Goal: Use online tool/utility: Utilize a website feature to perform a specific function

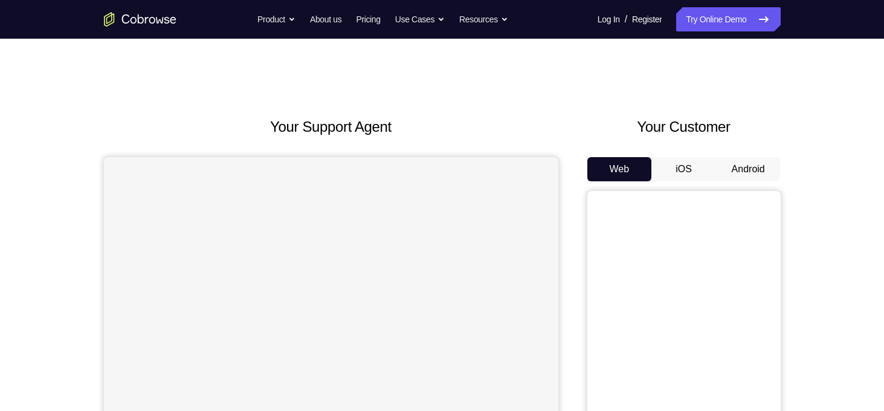
click at [763, 173] on button "Android" at bounding box center [748, 169] width 65 height 24
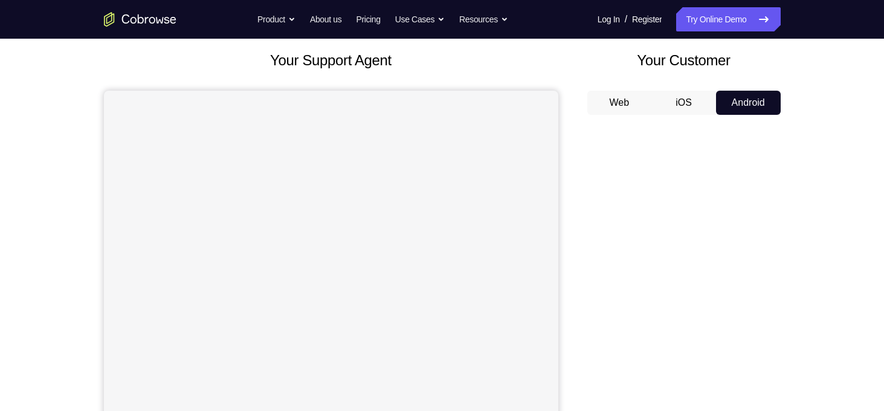
scroll to position [68, 0]
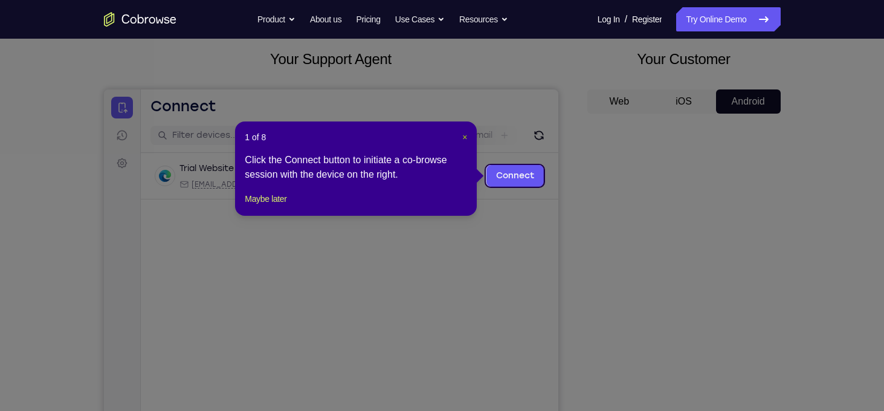
click at [464, 142] on span "×" at bounding box center [464, 137] width 5 height 10
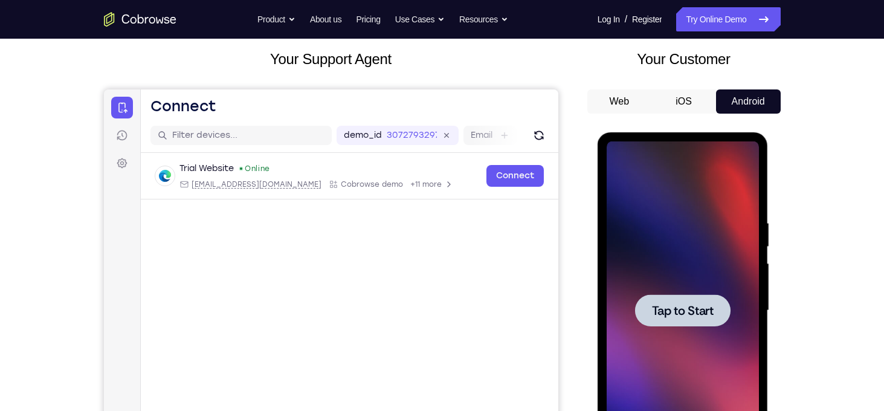
scroll to position [0, 0]
click at [693, 307] on span "Tap to Start" at bounding box center [683, 311] width 62 height 12
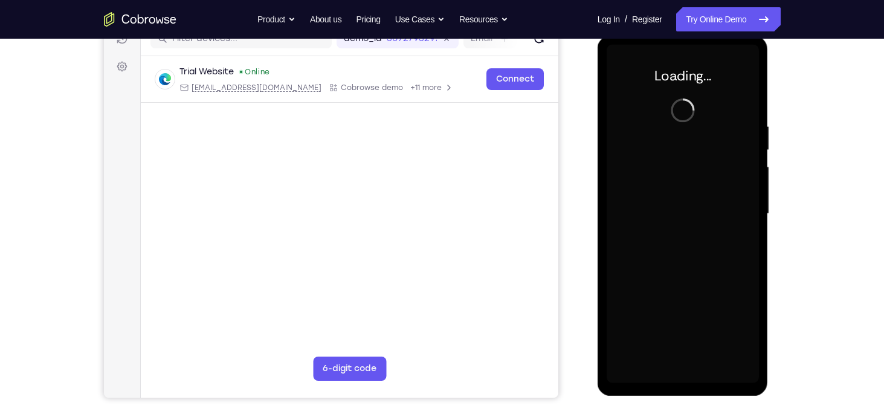
scroll to position [151, 0]
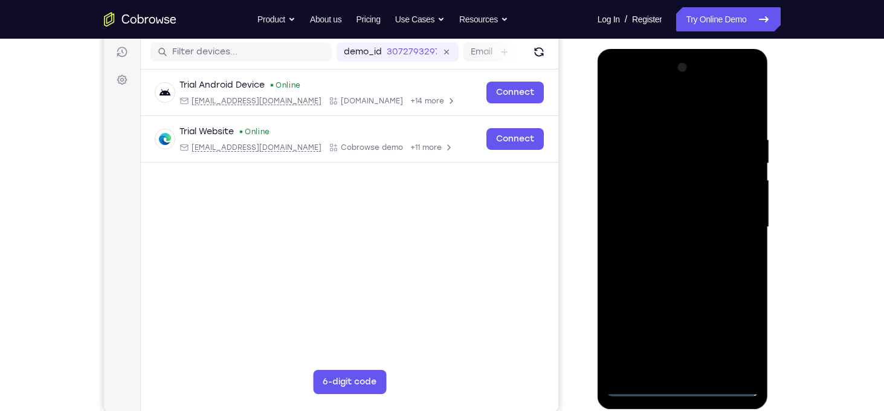
click at [682, 391] on div at bounding box center [683, 227] width 152 height 338
click at [732, 349] on div at bounding box center [683, 227] width 152 height 338
click at [737, 338] on div at bounding box center [683, 227] width 152 height 338
click at [663, 112] on div at bounding box center [683, 227] width 152 height 338
click at [736, 219] on div at bounding box center [683, 227] width 152 height 338
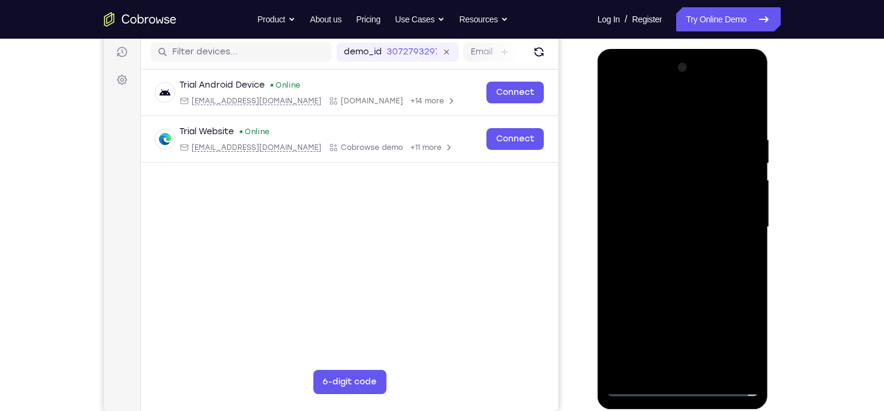
click at [736, 219] on div at bounding box center [683, 227] width 152 height 338
click at [674, 249] on div at bounding box center [683, 227] width 152 height 338
click at [682, 201] on div at bounding box center [683, 227] width 152 height 338
click at [711, 216] on div at bounding box center [683, 227] width 152 height 338
click at [721, 218] on div at bounding box center [683, 227] width 152 height 338
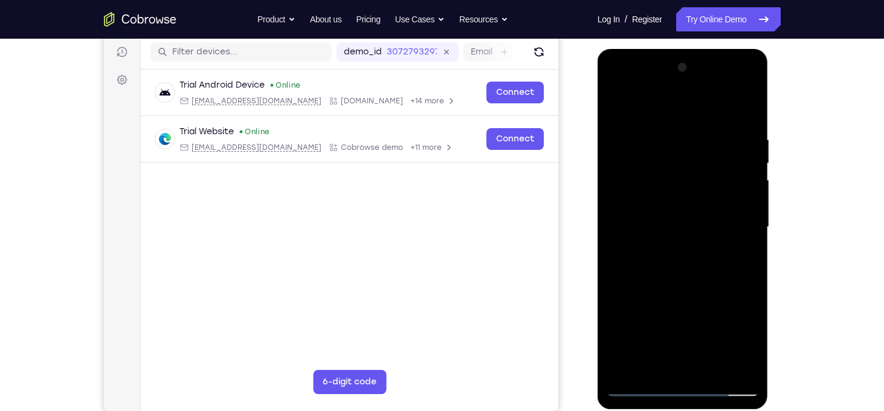
click at [699, 221] on div at bounding box center [683, 227] width 152 height 338
click at [675, 250] on div at bounding box center [683, 227] width 152 height 338
click at [682, 381] on div at bounding box center [683, 227] width 152 height 338
click at [685, 194] on div at bounding box center [683, 227] width 152 height 338
drag, startPoint x: 690, startPoint y: 253, endPoint x: 714, endPoint y: 179, distance: 77.8
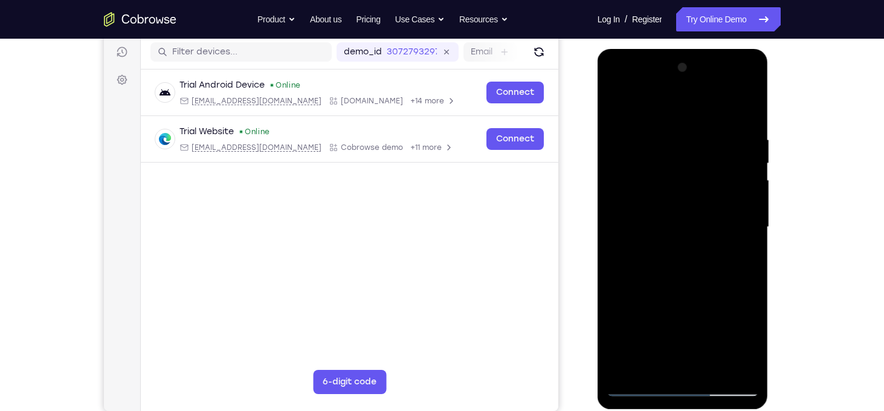
click at [714, 179] on div at bounding box center [683, 227] width 152 height 338
click at [743, 334] on div at bounding box center [683, 227] width 152 height 338
drag, startPoint x: 726, startPoint y: 286, endPoint x: 707, endPoint y: 235, distance: 54.9
click at [707, 235] on div at bounding box center [683, 227] width 152 height 338
click at [744, 283] on div at bounding box center [683, 227] width 152 height 338
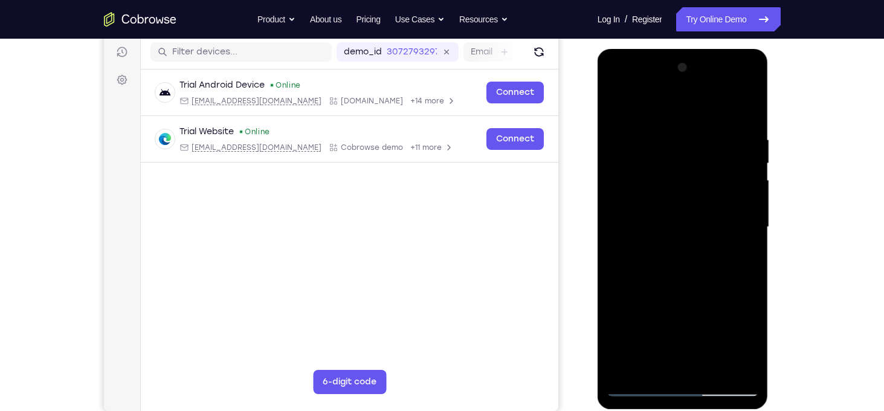
click at [748, 284] on div at bounding box center [683, 227] width 152 height 338
click at [748, 285] on div at bounding box center [683, 227] width 152 height 338
click at [709, 380] on div at bounding box center [683, 227] width 152 height 338
click at [711, 369] on div at bounding box center [683, 227] width 152 height 338
click at [685, 291] on div at bounding box center [683, 227] width 152 height 338
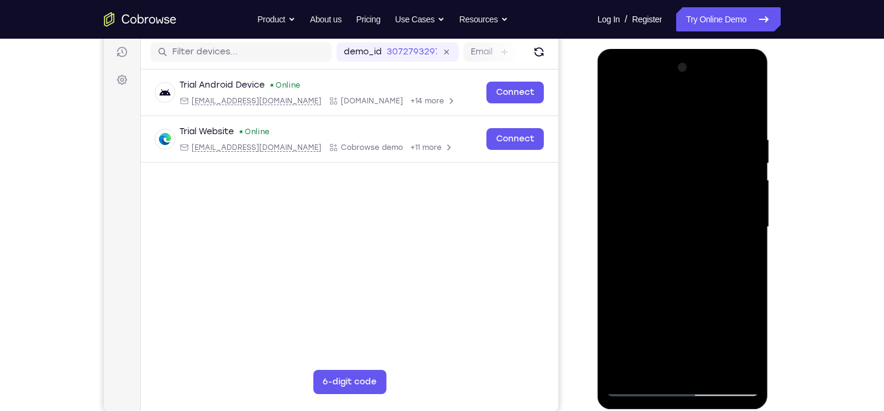
click at [688, 216] on div at bounding box center [683, 227] width 152 height 338
click at [667, 360] on div at bounding box center [683, 227] width 152 height 338
click at [742, 252] on div at bounding box center [683, 227] width 152 height 338
click at [752, 339] on div at bounding box center [683, 227] width 152 height 338
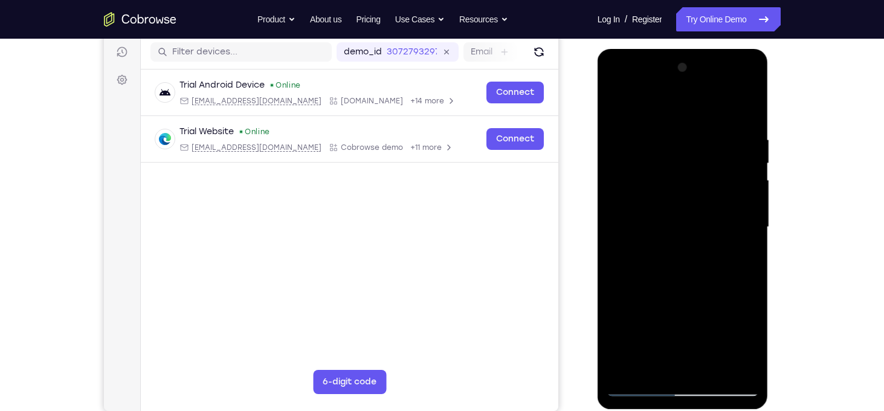
click at [752, 339] on div at bounding box center [683, 227] width 152 height 338
click at [743, 254] on div at bounding box center [683, 227] width 152 height 338
click at [659, 175] on div at bounding box center [683, 227] width 152 height 338
click at [749, 108] on div at bounding box center [683, 227] width 152 height 338
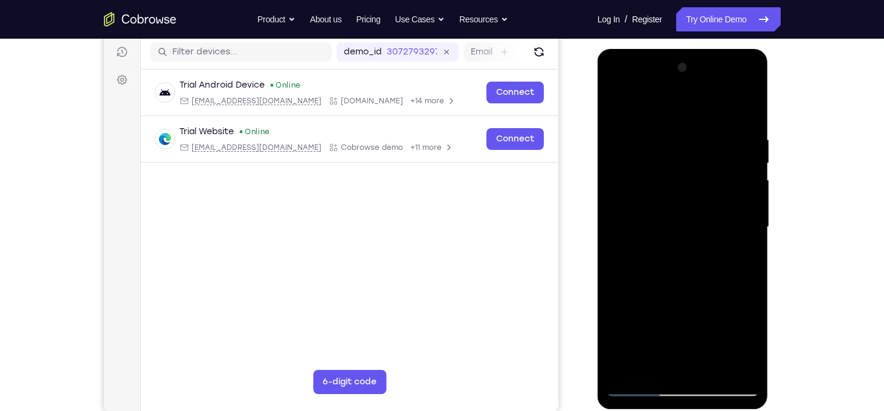
click at [723, 150] on div at bounding box center [683, 227] width 152 height 338
click at [659, 238] on div at bounding box center [683, 227] width 152 height 338
click at [692, 143] on div at bounding box center [683, 227] width 152 height 338
click at [634, 183] on div at bounding box center [683, 227] width 152 height 338
click at [691, 114] on div at bounding box center [683, 227] width 152 height 338
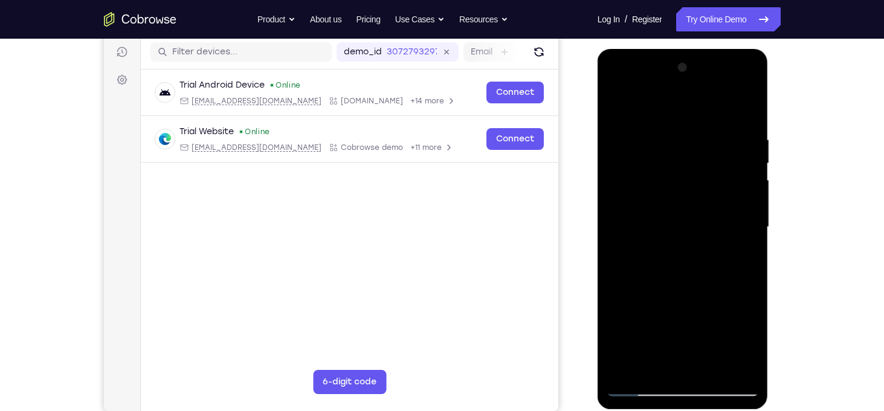
click at [663, 128] on div at bounding box center [683, 227] width 152 height 338
click at [673, 126] on div at bounding box center [683, 227] width 152 height 338
click at [679, 125] on div at bounding box center [683, 227] width 152 height 338
click at [676, 123] on div at bounding box center [683, 227] width 152 height 338
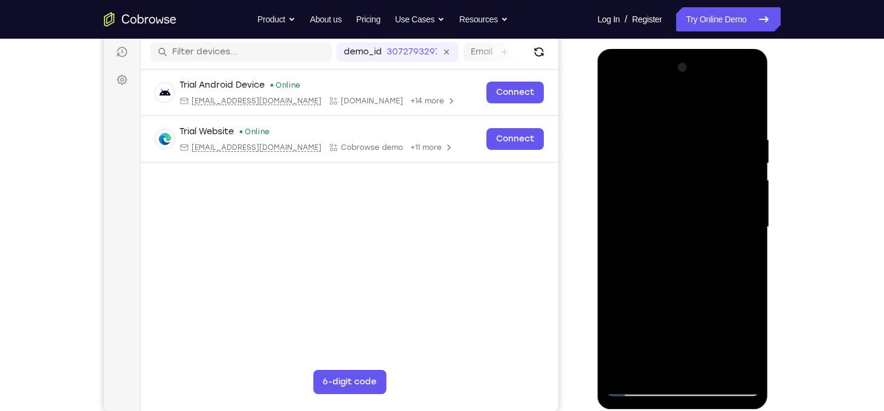
click at [681, 130] on div at bounding box center [683, 227] width 152 height 338
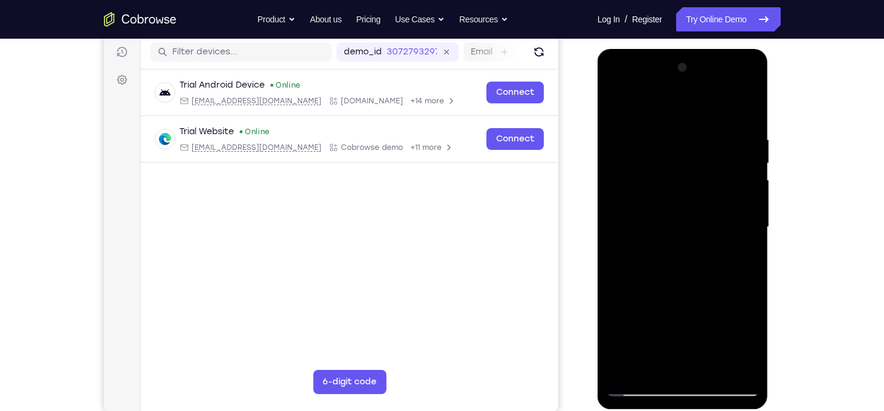
click at [711, 130] on div at bounding box center [683, 227] width 152 height 338
click at [662, 363] on div at bounding box center [683, 227] width 152 height 338
click at [646, 356] on div at bounding box center [683, 227] width 152 height 338
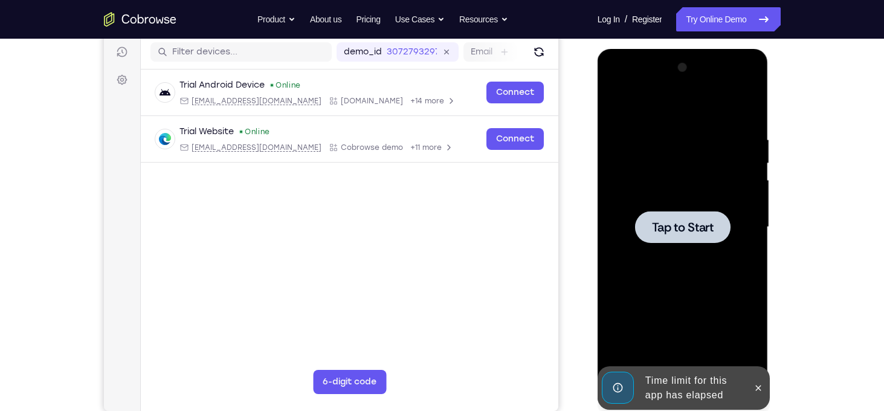
click at [682, 239] on div at bounding box center [682, 227] width 95 height 32
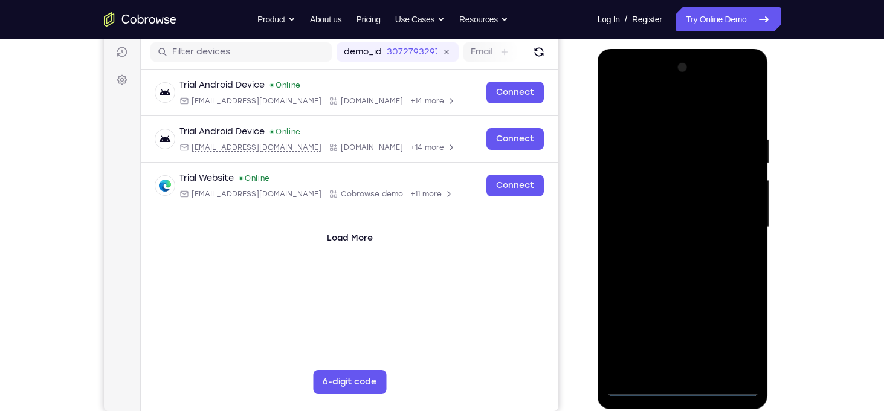
click at [686, 390] on div at bounding box center [683, 227] width 152 height 338
click at [736, 327] on div at bounding box center [683, 227] width 152 height 338
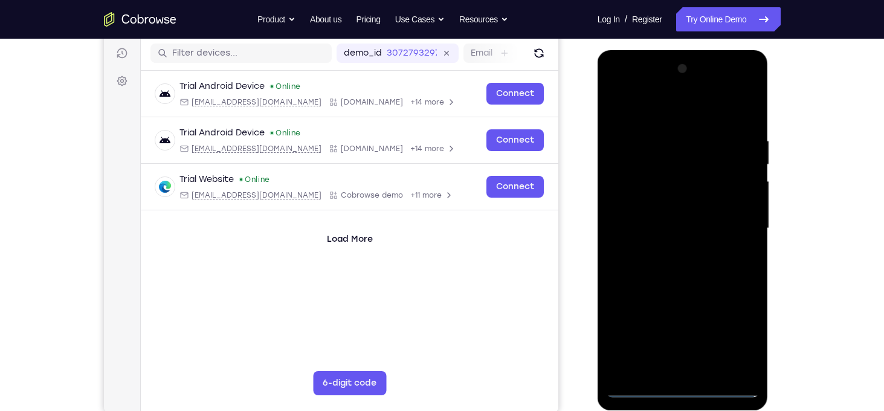
scroll to position [150, 0]
click at [677, 97] on div at bounding box center [683, 228] width 152 height 338
click at [646, 108] on div at bounding box center [683, 228] width 152 height 338
click at [742, 220] on div at bounding box center [683, 228] width 152 height 338
click at [671, 252] on div at bounding box center [683, 228] width 152 height 338
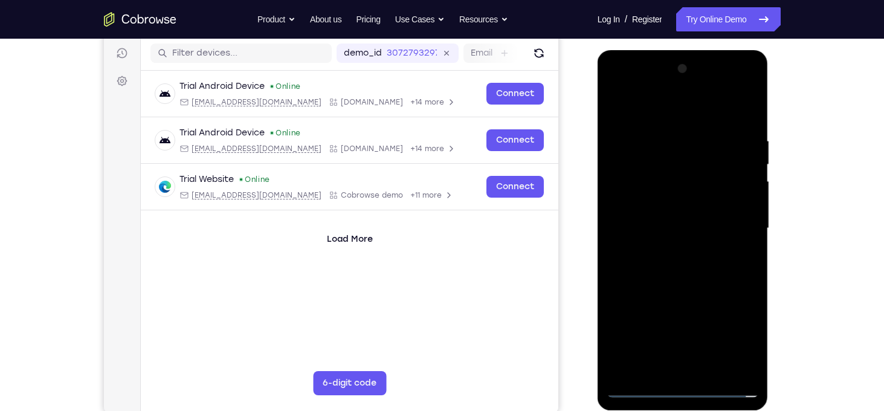
click at [682, 215] on div at bounding box center [683, 228] width 152 height 338
click at [675, 205] on div at bounding box center [683, 228] width 152 height 338
click at [672, 225] on div at bounding box center [683, 228] width 152 height 338
click at [685, 266] on div at bounding box center [683, 228] width 152 height 338
drag, startPoint x: 685, startPoint y: 266, endPoint x: 668, endPoint y: 270, distance: 18.0
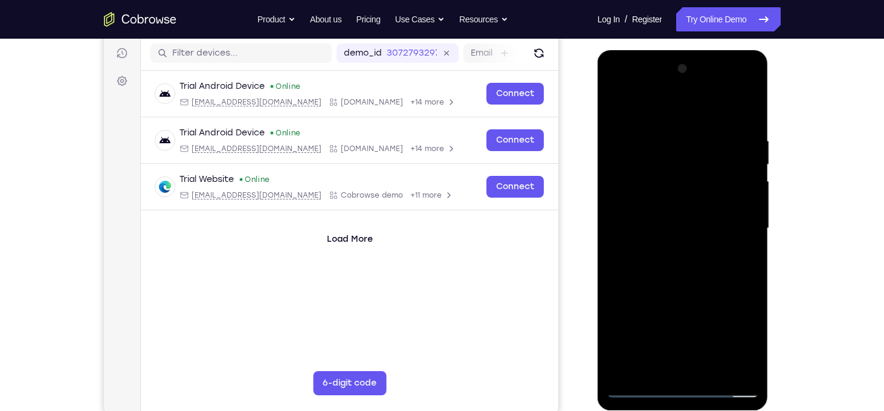
click at [668, 270] on div at bounding box center [683, 228] width 152 height 338
click at [750, 127] on div at bounding box center [683, 228] width 152 height 338
click at [745, 125] on div at bounding box center [683, 228] width 152 height 338
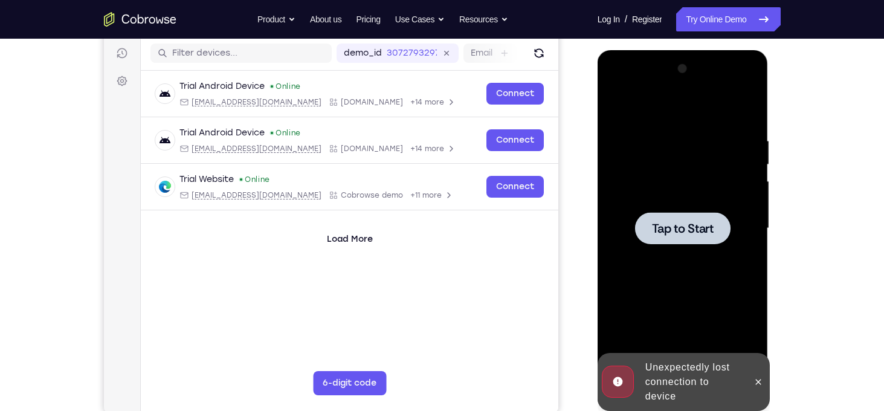
click at [704, 236] on div at bounding box center [682, 228] width 95 height 32
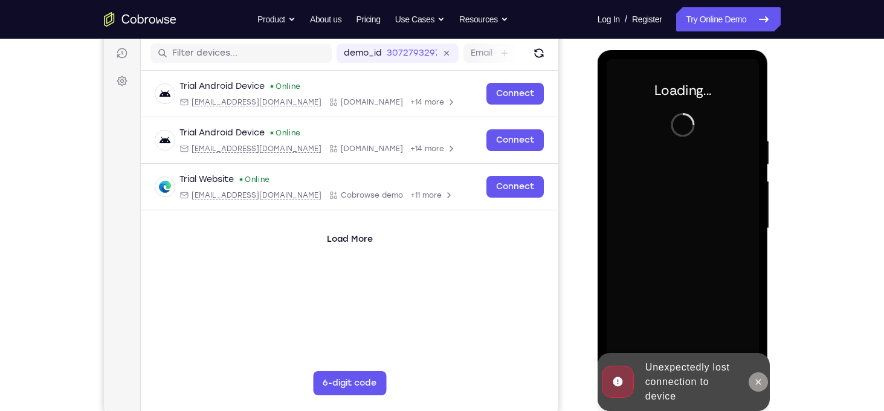
click at [761, 384] on icon at bounding box center [759, 382] width 10 height 10
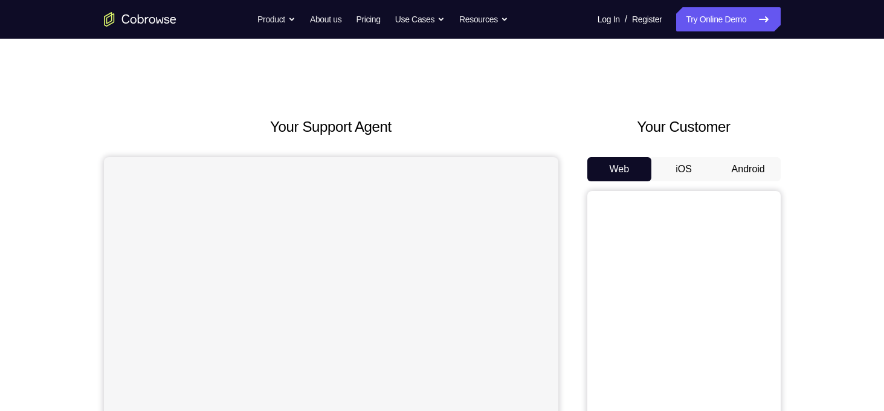
click at [757, 175] on button "Android" at bounding box center [748, 169] width 65 height 24
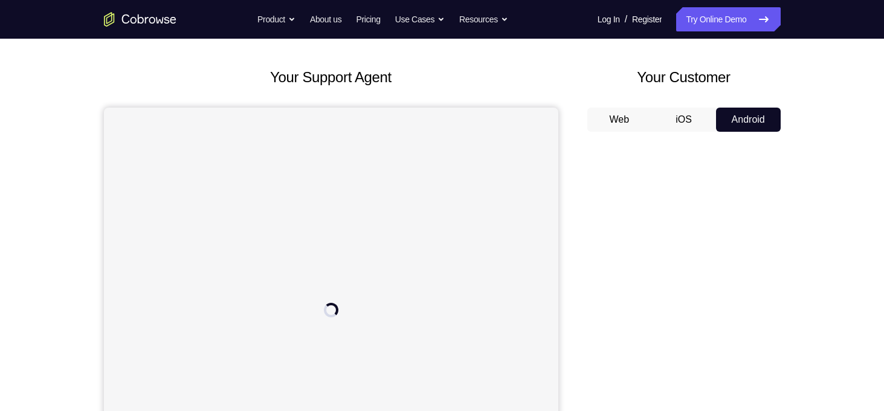
click at [766, 118] on button "Android" at bounding box center [748, 120] width 65 height 24
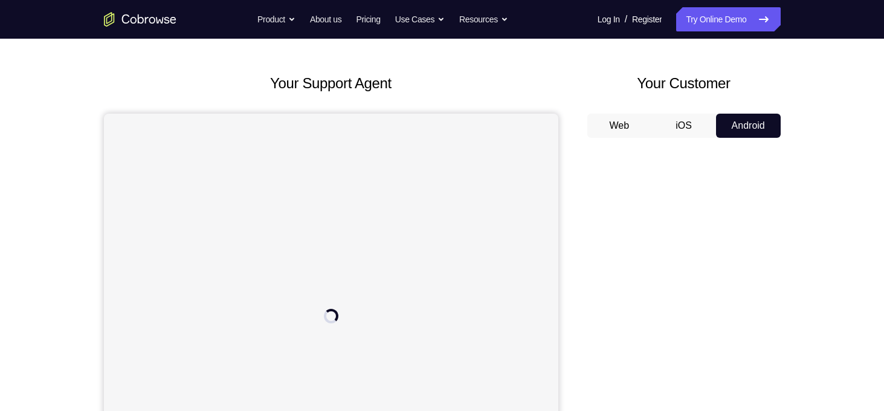
scroll to position [33, 0]
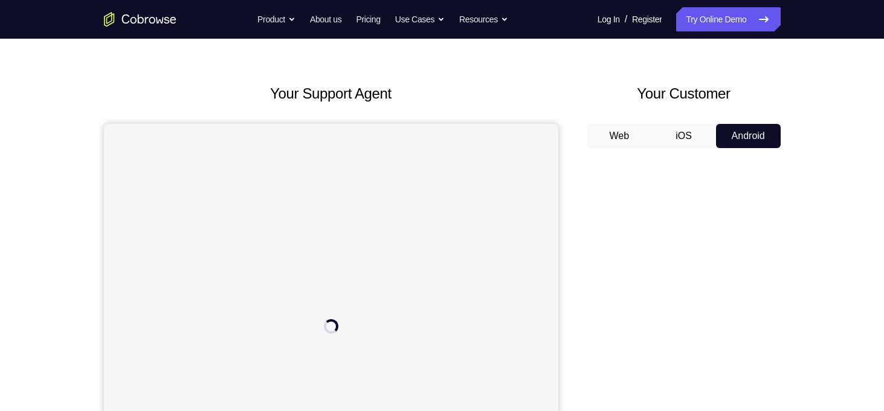
click at [737, 144] on button "Android" at bounding box center [748, 136] width 65 height 24
click at [709, 144] on button "iOS" at bounding box center [684, 136] width 65 height 24
click at [719, 141] on button "Android" at bounding box center [748, 136] width 65 height 24
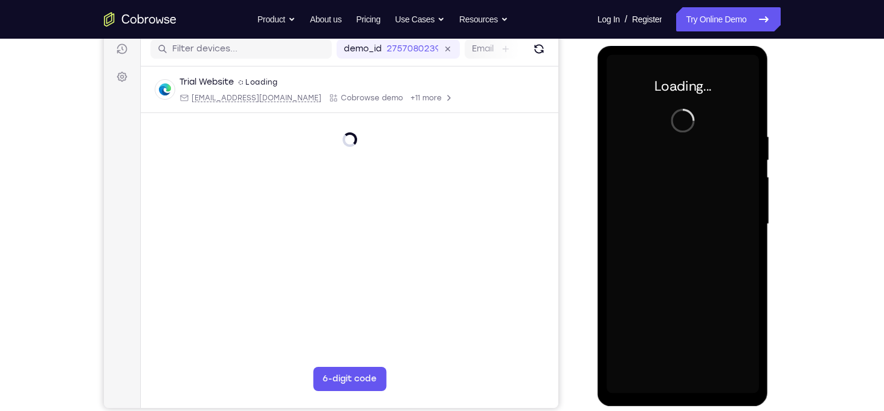
scroll to position [0, 0]
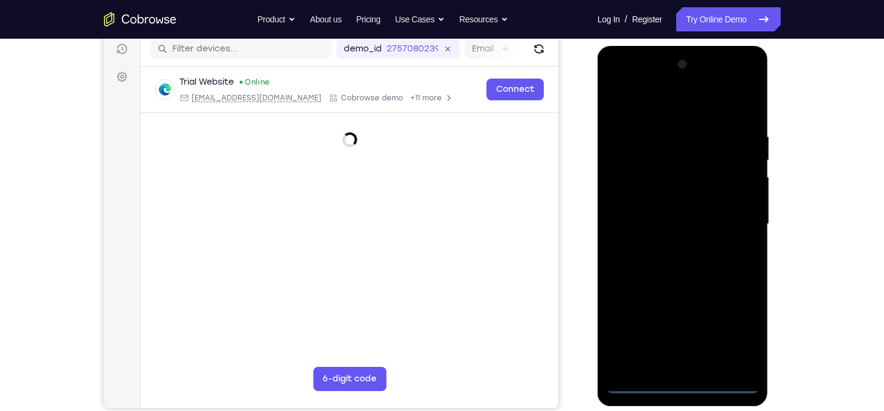
click at [690, 387] on div at bounding box center [683, 224] width 152 height 338
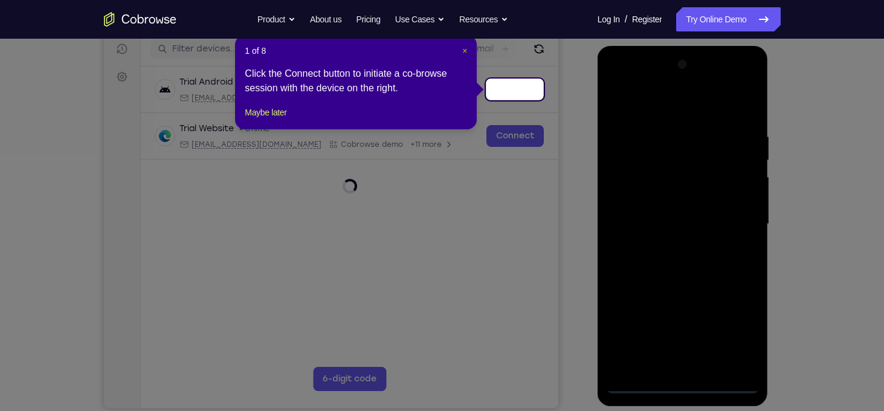
click at [462, 51] on span "×" at bounding box center [464, 51] width 5 height 10
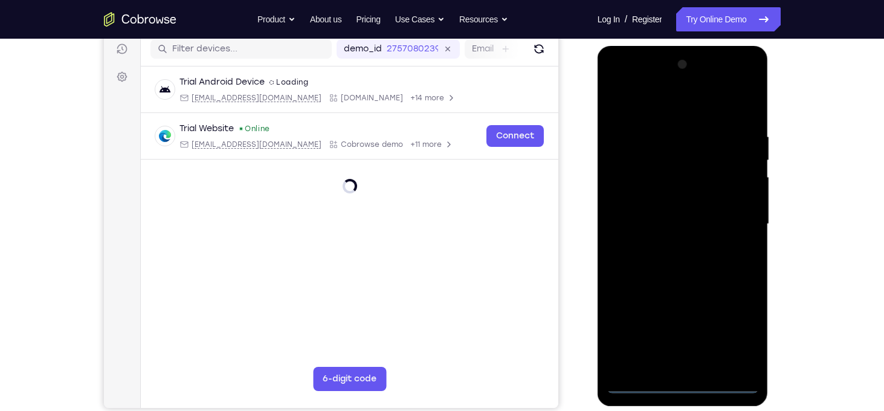
click at [733, 331] on div at bounding box center [683, 224] width 152 height 338
click at [650, 104] on div at bounding box center [683, 224] width 152 height 338
click at [739, 216] on div at bounding box center [683, 224] width 152 height 338
click at [665, 244] on div at bounding box center [683, 224] width 152 height 338
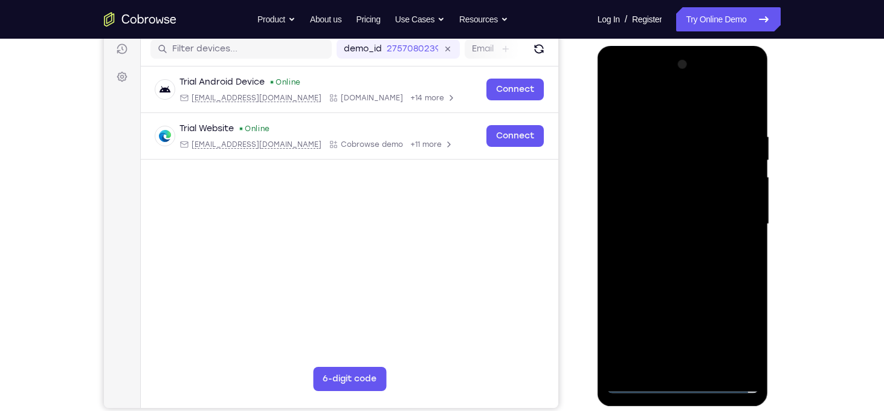
click at [681, 208] on div at bounding box center [683, 224] width 152 height 338
click at [645, 215] on div at bounding box center [683, 224] width 152 height 338
click at [646, 213] on div at bounding box center [683, 224] width 152 height 338
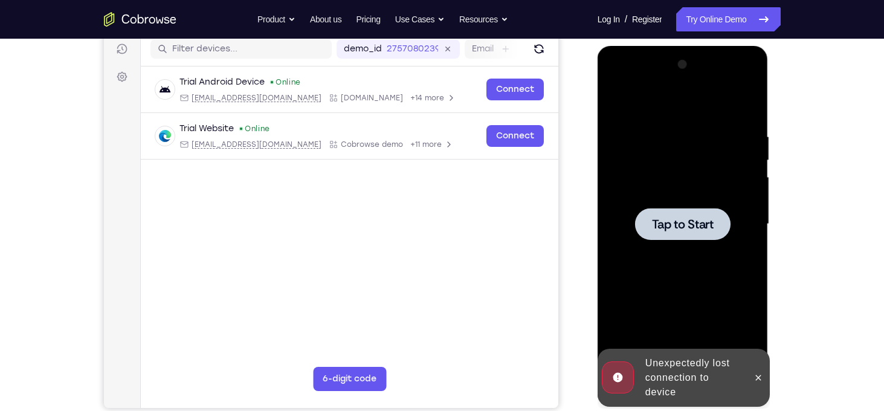
click at [667, 220] on span "Tap to Start" at bounding box center [683, 224] width 62 height 12
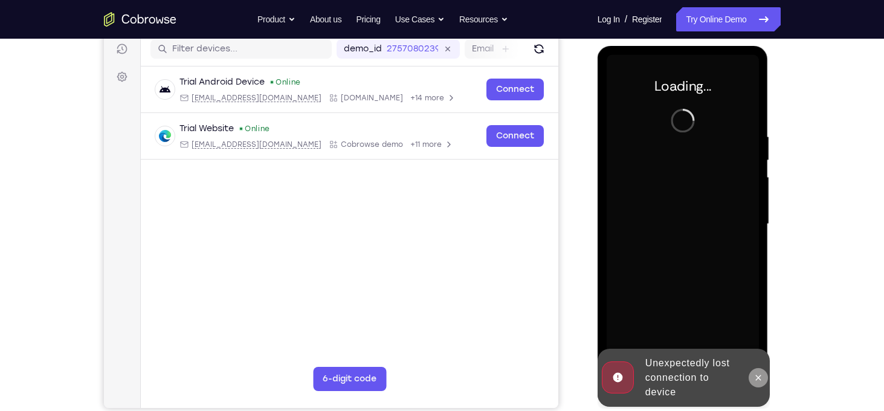
click at [757, 380] on icon at bounding box center [758, 377] width 5 height 5
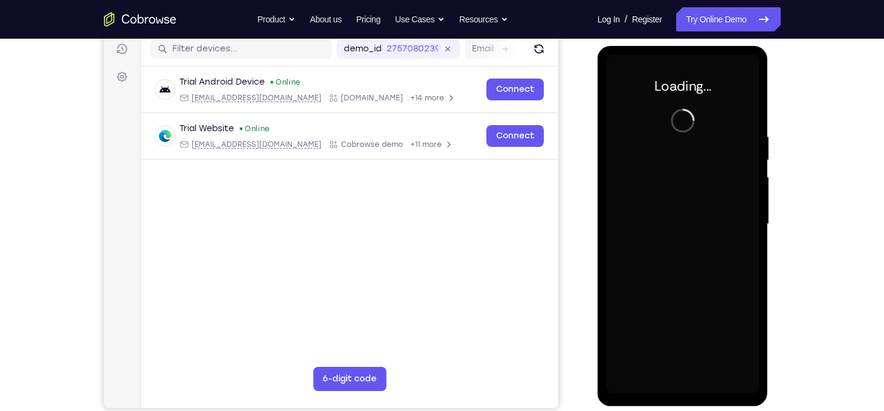
scroll to position [57, 0]
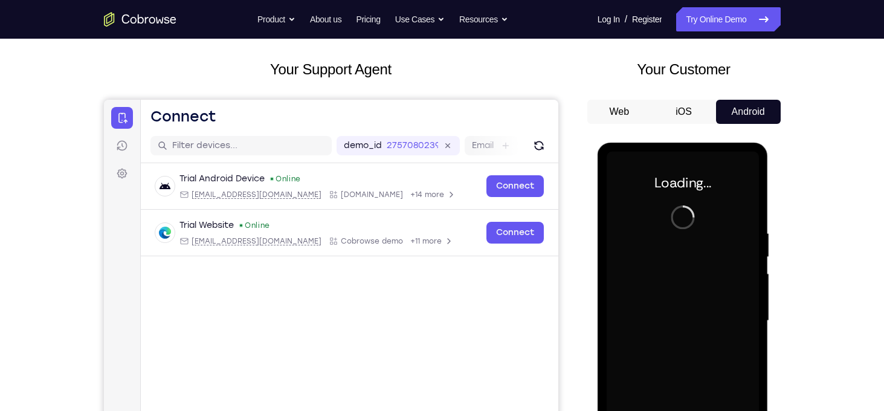
click at [670, 107] on button "iOS" at bounding box center [684, 112] width 65 height 24
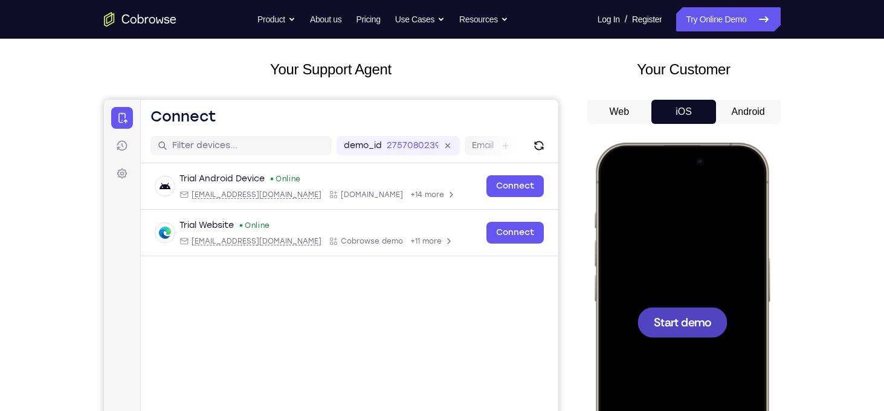
click at [679, 326] on span "Start demo" at bounding box center [681, 321] width 57 height 11
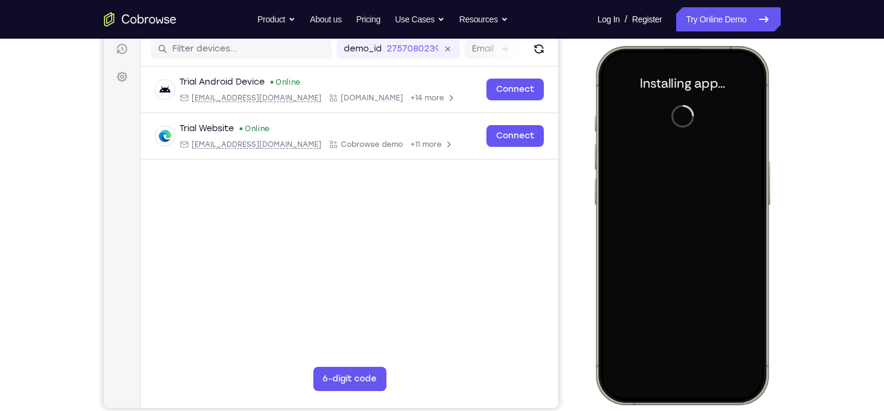
scroll to position [154, 0]
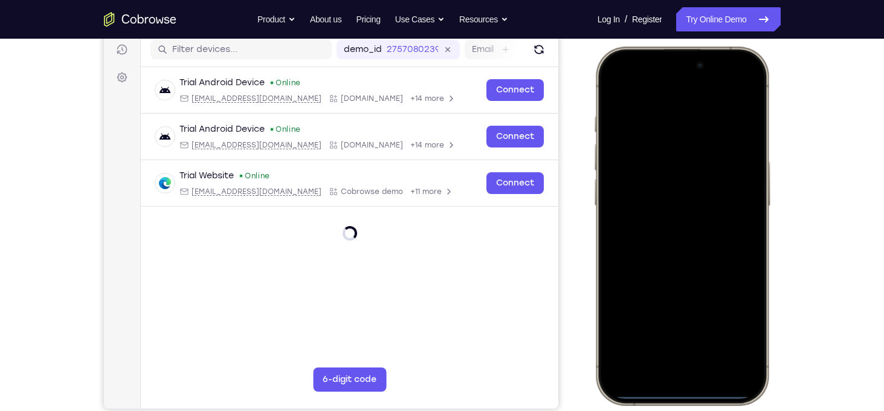
click at [688, 395] on div at bounding box center [681, 225] width 159 height 345
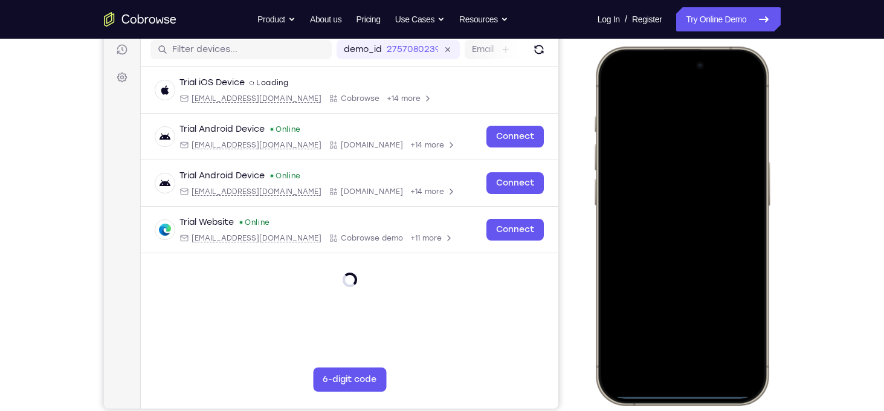
drag, startPoint x: 688, startPoint y: 395, endPoint x: 730, endPoint y: 250, distance: 150.2
click at [730, 250] on div at bounding box center [681, 225] width 159 height 345
drag, startPoint x: 696, startPoint y: 394, endPoint x: 728, endPoint y: 287, distance: 111.7
click at [728, 287] on div at bounding box center [681, 225] width 159 height 345
drag, startPoint x: 674, startPoint y: 88, endPoint x: 775, endPoint y: 442, distance: 367.9
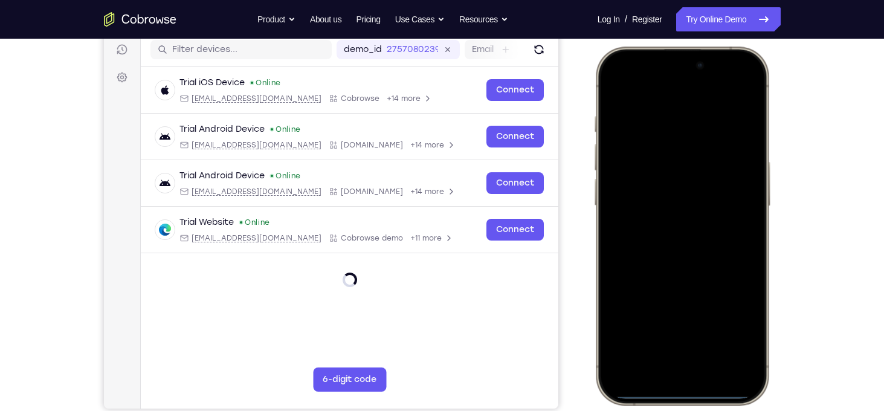
click at [774, 409] on html "Online web based iOS Simulators and Android Emulators. Run iPhone, iPad, Mobile…" at bounding box center [683, 228] width 181 height 363
drag, startPoint x: 745, startPoint y: 177, endPoint x: 746, endPoint y: 191, distance: 14.0
click at [746, 191] on div at bounding box center [681, 225] width 159 height 345
drag, startPoint x: 689, startPoint y: 84, endPoint x: 663, endPoint y: 190, distance: 109.5
click at [663, 190] on div at bounding box center [681, 225] width 159 height 345
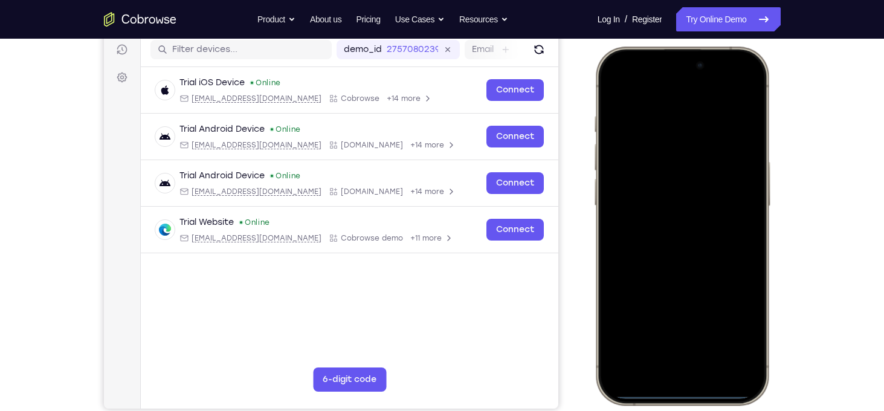
drag, startPoint x: 670, startPoint y: 88, endPoint x: 711, endPoint y: 383, distance: 297.3
click at [711, 383] on div at bounding box center [681, 225] width 159 height 345
drag, startPoint x: 696, startPoint y: 396, endPoint x: 736, endPoint y: 317, distance: 88.1
click at [736, 317] on div at bounding box center [681, 225] width 159 height 345
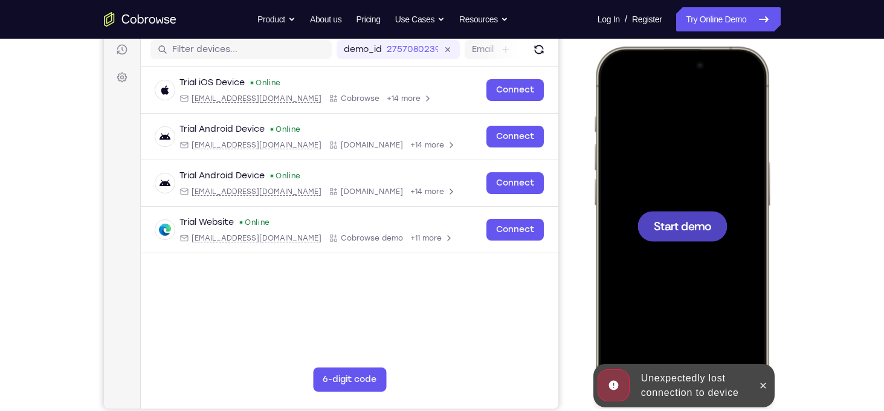
click at [681, 395] on div "Online web based iOS Simulators and Android Emulators. Run iPhone, iPad, Mobile…" at bounding box center [683, 228] width 181 height 363
click at [681, 395] on div "Unexpectedly lost connection to device" at bounding box center [693, 385] width 115 height 39
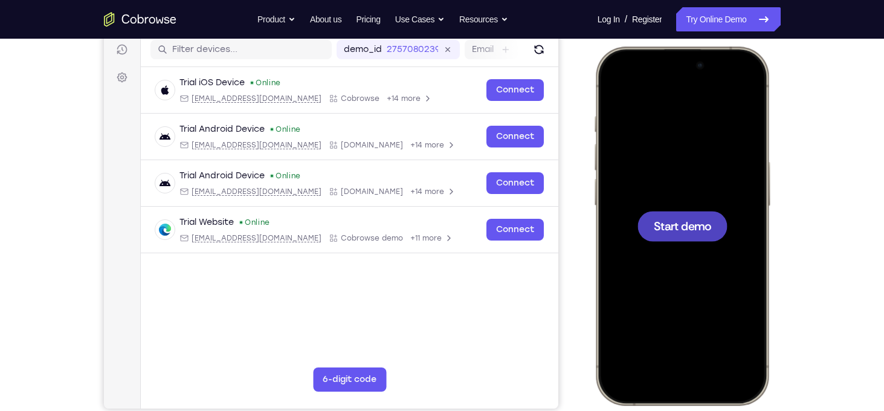
drag, startPoint x: 681, startPoint y: 395, endPoint x: 705, endPoint y: 158, distance: 238.2
click at [705, 158] on div at bounding box center [681, 225] width 159 height 345
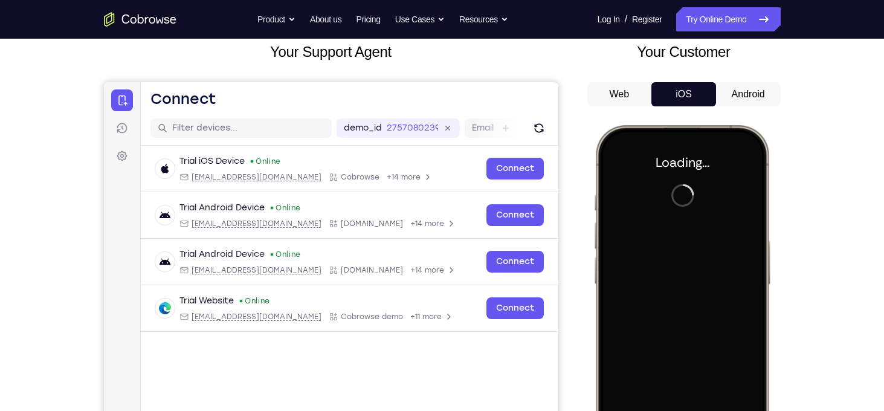
scroll to position [73, 0]
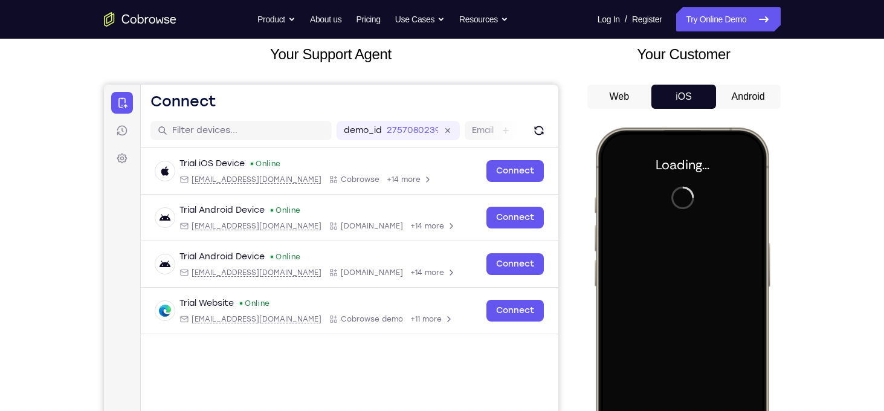
click at [352, 120] on button "Android" at bounding box center [214, 133] width 277 height 27
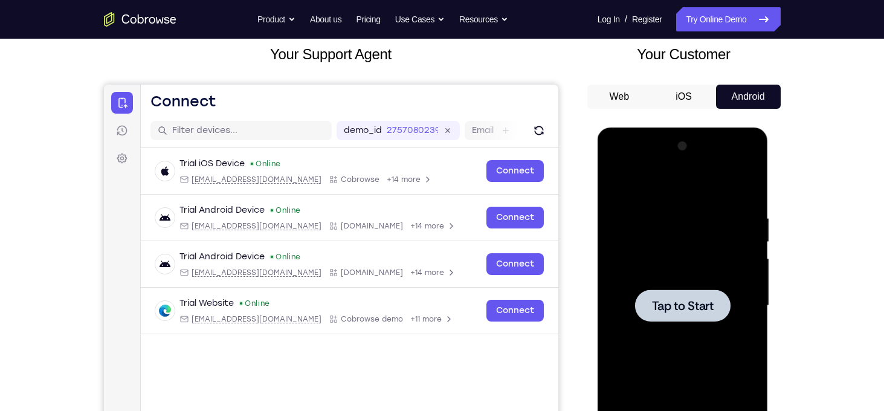
click at [678, 290] on div at bounding box center [682, 306] width 95 height 32
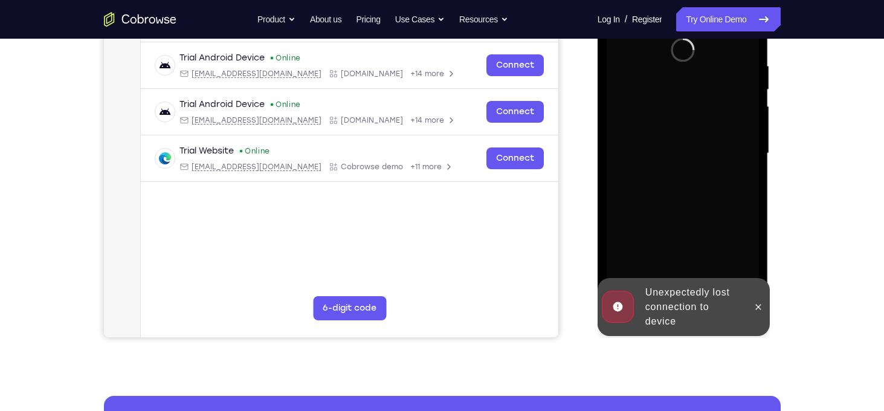
scroll to position [237, 0]
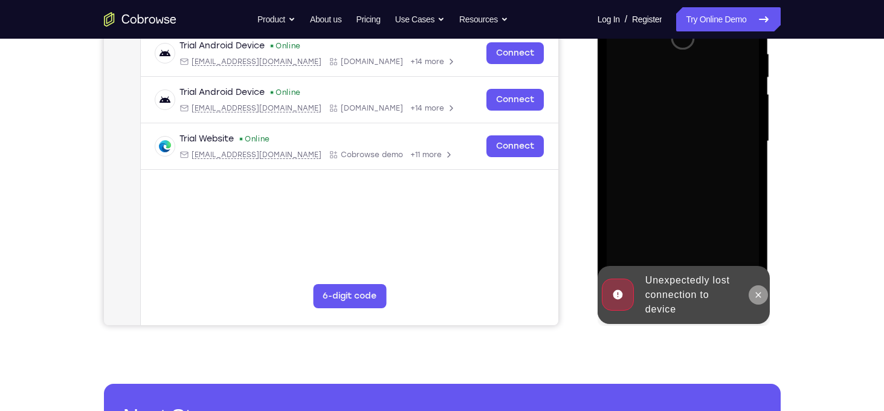
click at [756, 299] on icon at bounding box center [759, 295] width 10 height 10
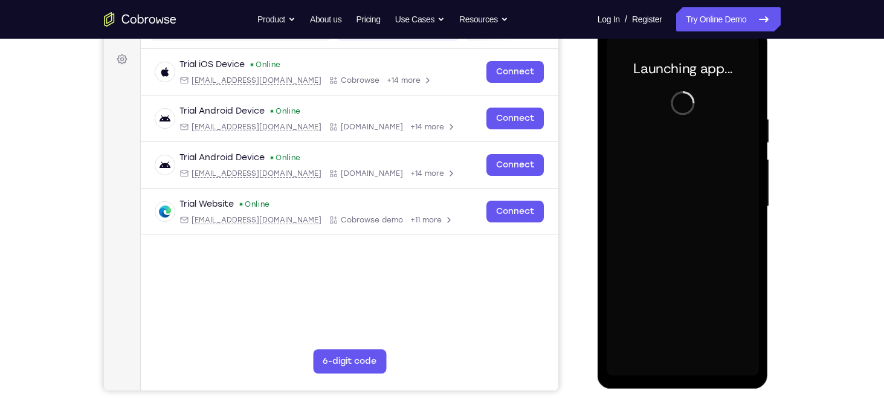
scroll to position [170, 0]
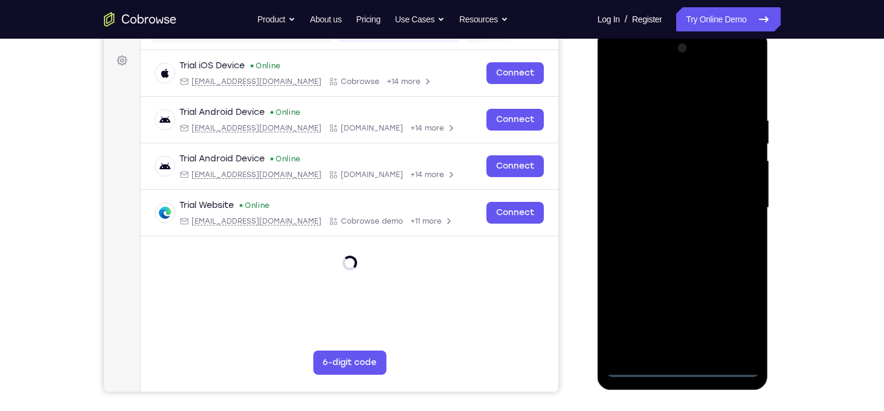
click at [684, 366] on div at bounding box center [683, 208] width 152 height 338
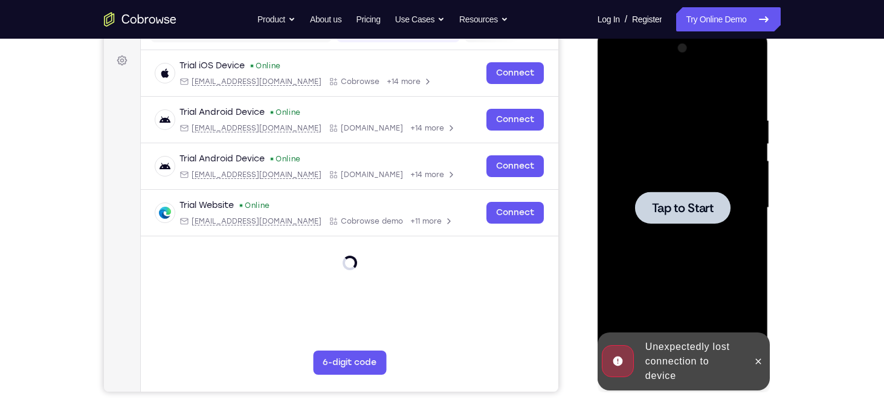
click at [681, 209] on span "Tap to Start" at bounding box center [683, 208] width 62 height 12
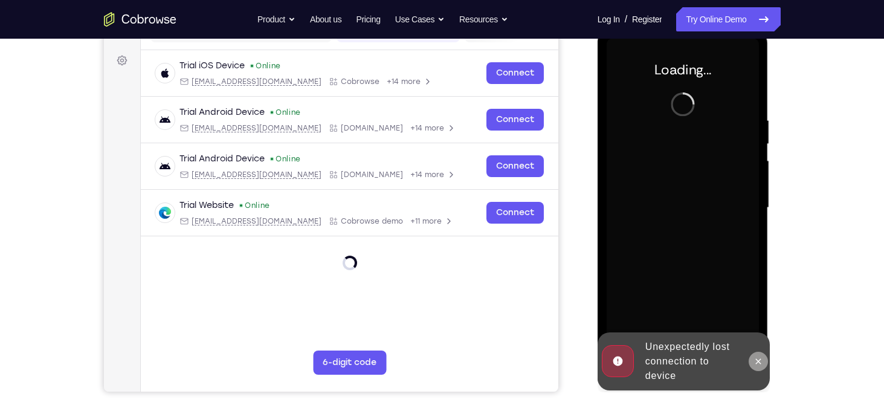
click at [759, 361] on icon at bounding box center [758, 360] width 5 height 5
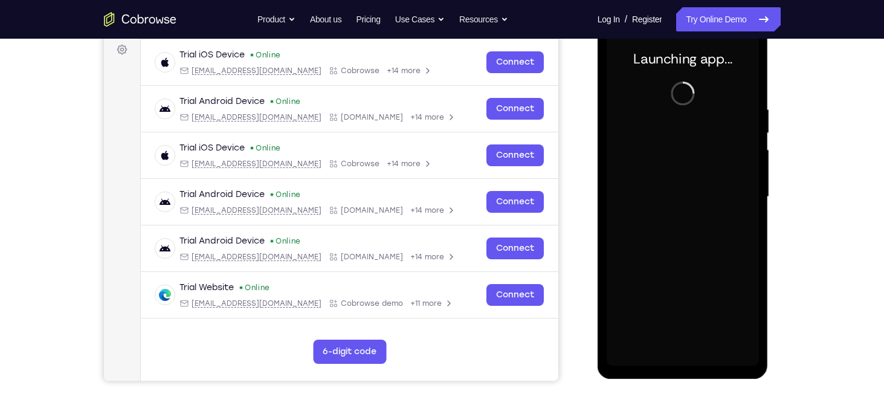
scroll to position [183, 0]
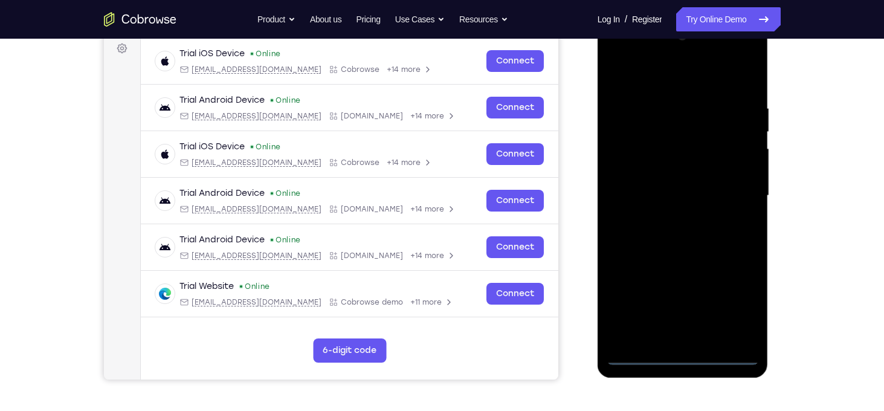
click at [682, 354] on div at bounding box center [683, 196] width 152 height 338
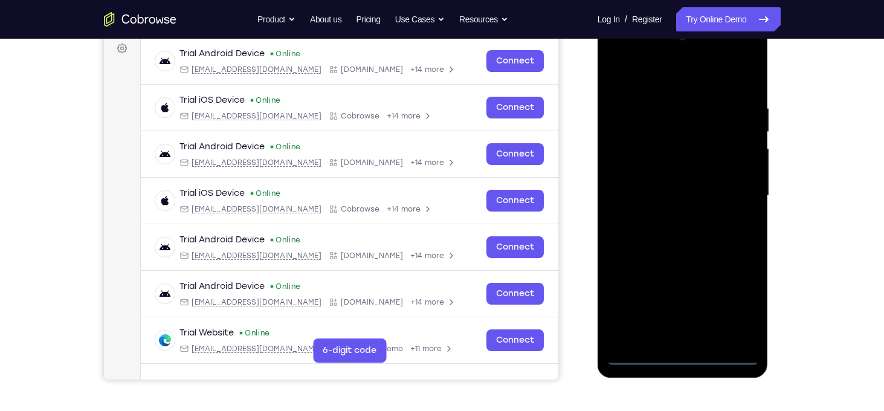
click at [739, 313] on div at bounding box center [683, 196] width 152 height 338
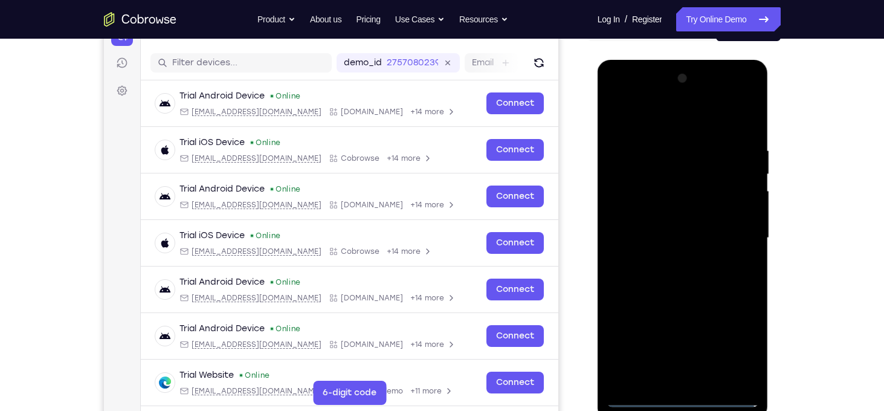
scroll to position [141, 0]
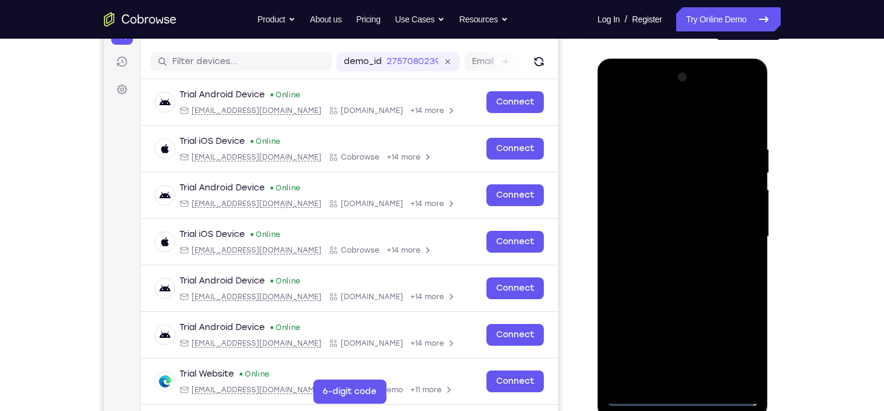
click at [681, 114] on div at bounding box center [683, 237] width 152 height 338
click at [733, 233] on div at bounding box center [683, 237] width 152 height 338
click at [665, 257] on div at bounding box center [683, 237] width 152 height 338
click at [671, 225] on div at bounding box center [683, 237] width 152 height 338
click at [665, 210] on div at bounding box center [683, 237] width 152 height 338
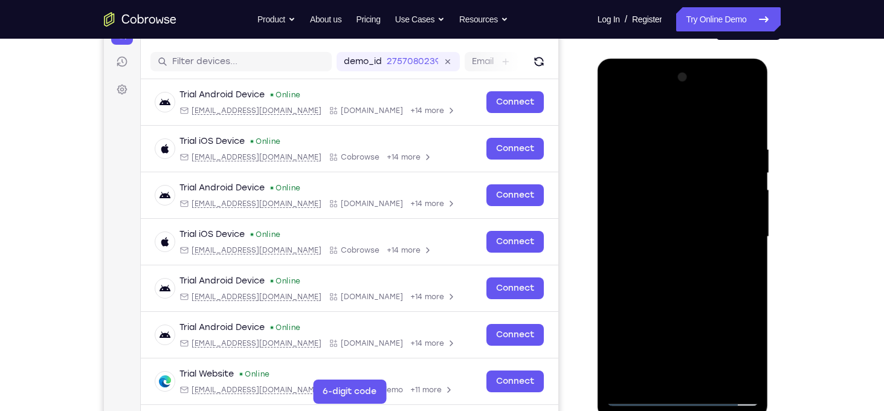
click at [721, 239] on div at bounding box center [683, 237] width 152 height 338
click at [749, 127] on div at bounding box center [683, 237] width 152 height 338
click at [750, 131] on div at bounding box center [683, 237] width 152 height 338
click at [749, 129] on div at bounding box center [683, 237] width 152 height 338
click at [746, 126] on div at bounding box center [683, 237] width 152 height 338
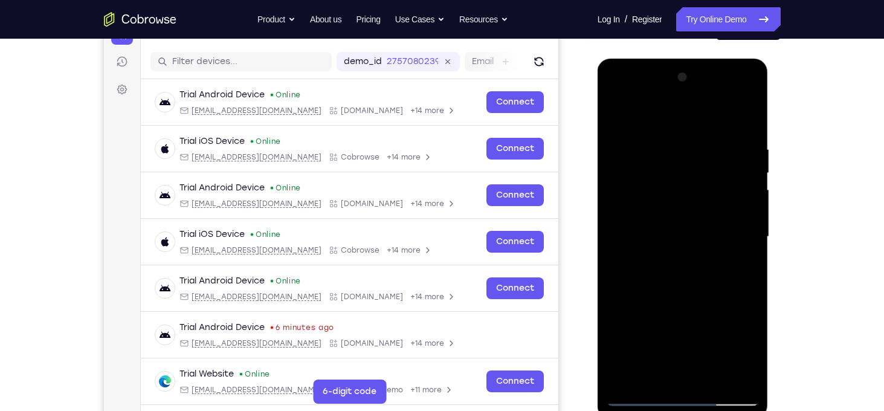
click at [745, 121] on div at bounding box center [683, 237] width 152 height 338
click at [710, 374] on div at bounding box center [683, 237] width 152 height 338
click at [695, 300] on div at bounding box center [683, 237] width 152 height 338
click at [691, 223] on div at bounding box center [683, 237] width 152 height 338
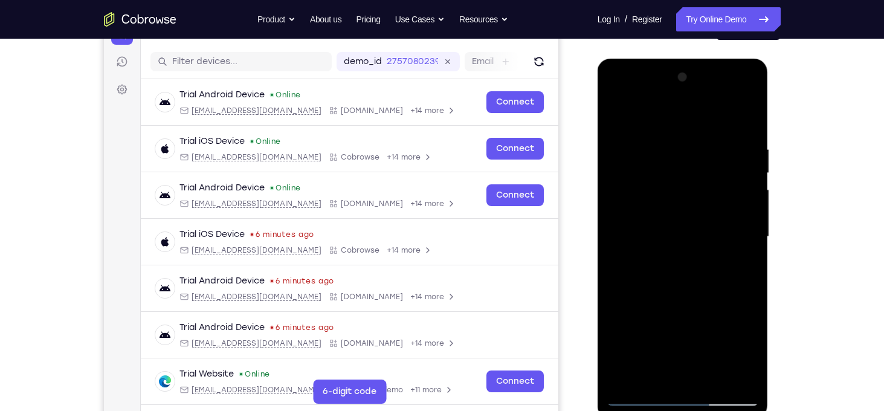
click at [673, 372] on div at bounding box center [683, 237] width 152 height 338
click at [741, 348] on div at bounding box center [683, 237] width 152 height 338
click at [741, 267] on div at bounding box center [683, 237] width 152 height 338
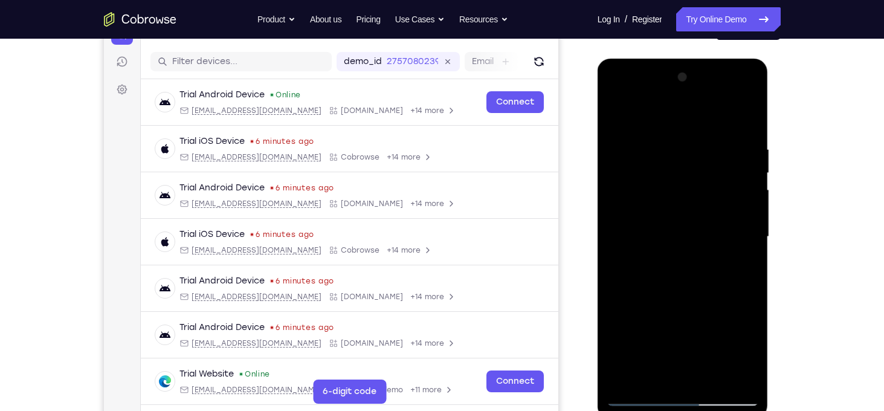
click at [662, 223] on div at bounding box center [683, 237] width 152 height 338
click at [688, 331] on div at bounding box center [683, 237] width 152 height 338
click at [751, 355] on div at bounding box center [683, 237] width 152 height 338
click at [736, 268] on div at bounding box center [683, 237] width 152 height 338
click at [751, 355] on div at bounding box center [683, 237] width 152 height 338
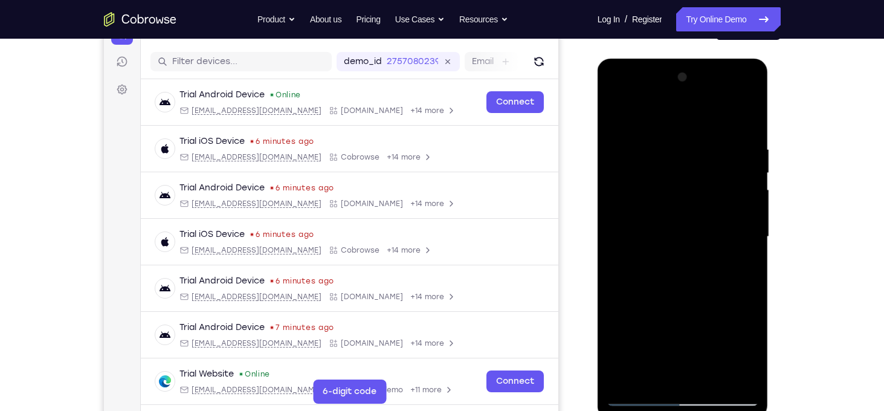
click at [751, 355] on div at bounding box center [683, 237] width 152 height 338
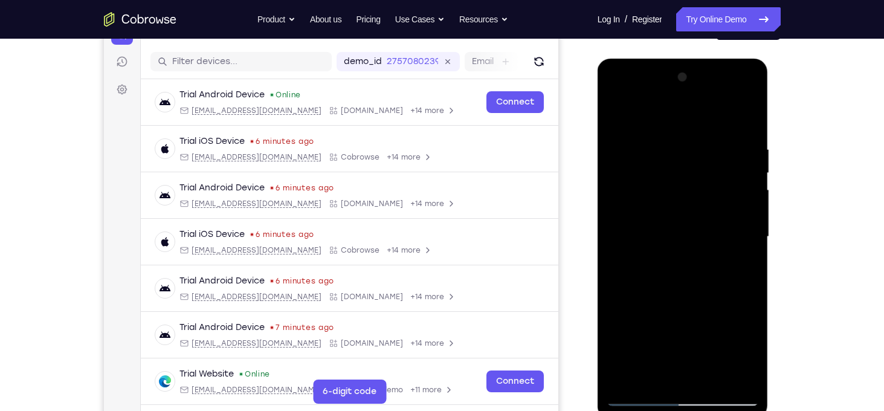
click at [751, 355] on div at bounding box center [683, 237] width 152 height 338
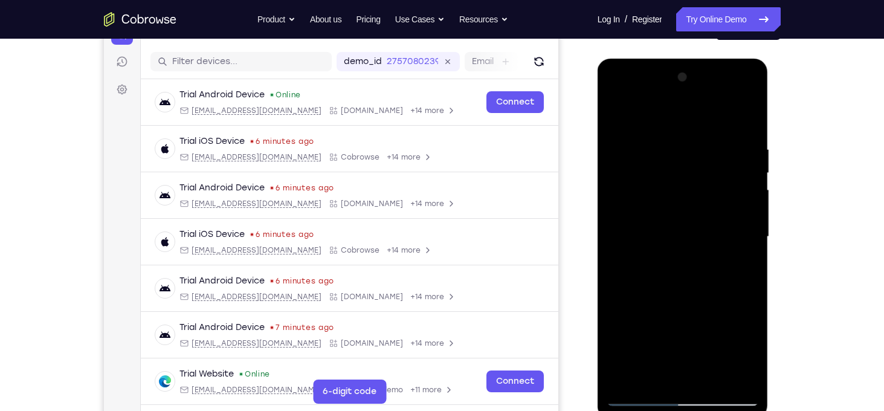
click at [751, 355] on div at bounding box center [683, 237] width 152 height 338
click at [748, 271] on div at bounding box center [683, 237] width 152 height 338
click at [743, 269] on div at bounding box center [683, 237] width 152 height 338
click at [743, 267] on div at bounding box center [683, 237] width 152 height 338
click at [697, 264] on div at bounding box center [683, 237] width 152 height 338
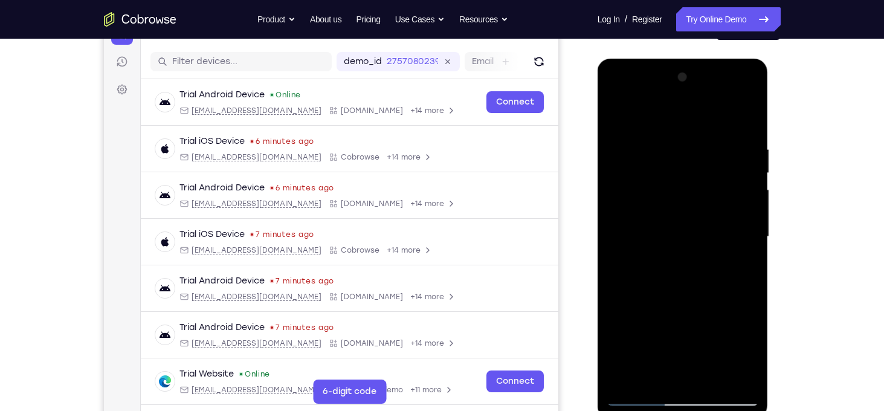
click at [697, 264] on div at bounding box center [683, 237] width 152 height 338
click at [620, 117] on div at bounding box center [683, 237] width 152 height 338
click at [653, 225] on div at bounding box center [683, 237] width 152 height 338
click at [671, 375] on div at bounding box center [683, 237] width 152 height 338
click at [743, 352] on div at bounding box center [683, 237] width 152 height 338
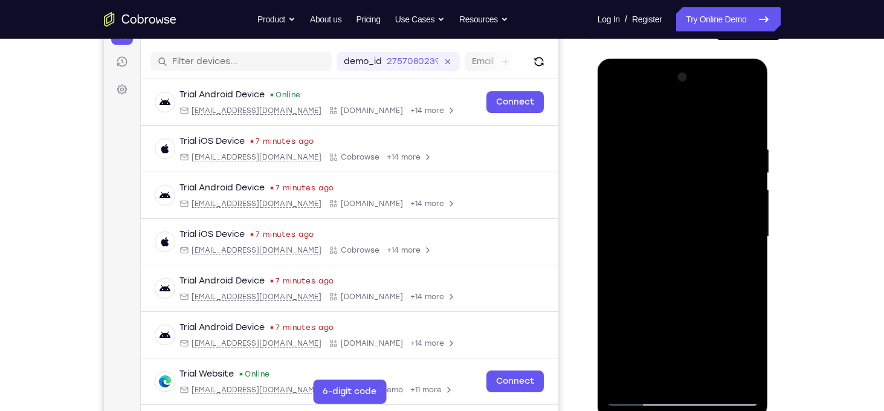
click at [743, 352] on div at bounding box center [683, 237] width 152 height 338
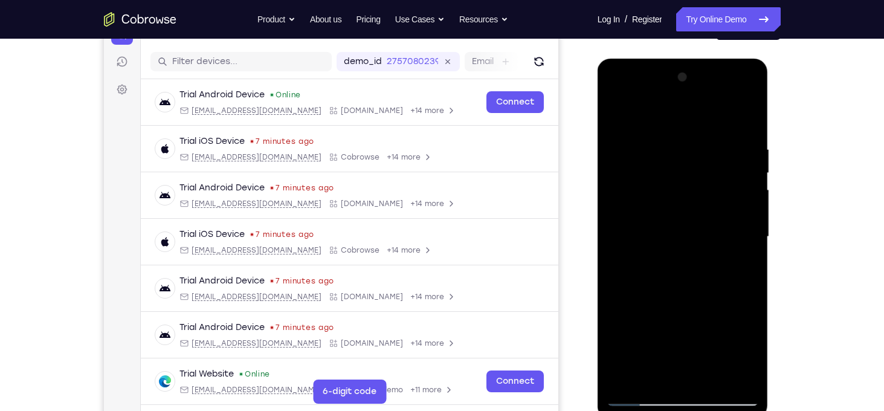
click at [743, 352] on div at bounding box center [683, 237] width 152 height 338
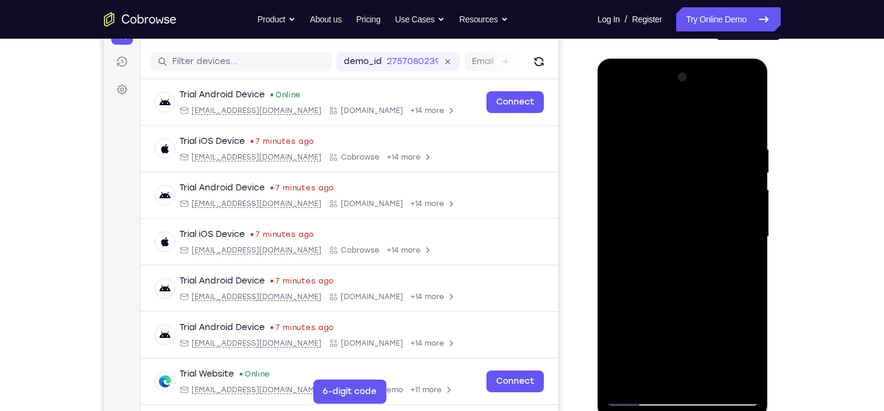
click at [743, 352] on div at bounding box center [683, 237] width 152 height 338
click at [749, 368] on div at bounding box center [683, 237] width 152 height 338
click at [751, 358] on div at bounding box center [683, 237] width 152 height 338
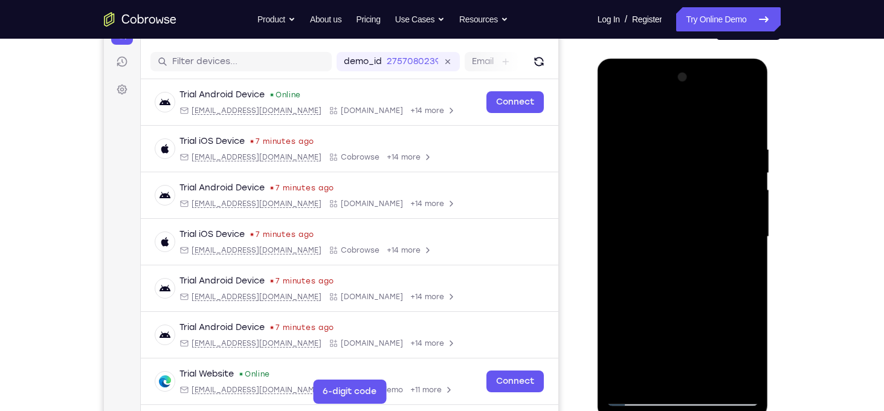
click at [751, 358] on div at bounding box center [683, 237] width 152 height 338
click at [745, 267] on div at bounding box center [683, 237] width 152 height 338
click at [661, 209] on div at bounding box center [683, 237] width 152 height 338
click at [673, 266] on div at bounding box center [683, 237] width 152 height 338
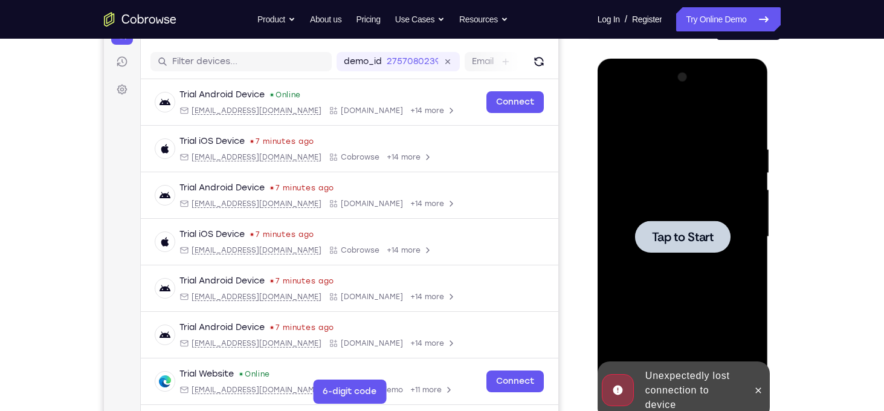
click at [673, 266] on div at bounding box center [683, 237] width 152 height 338
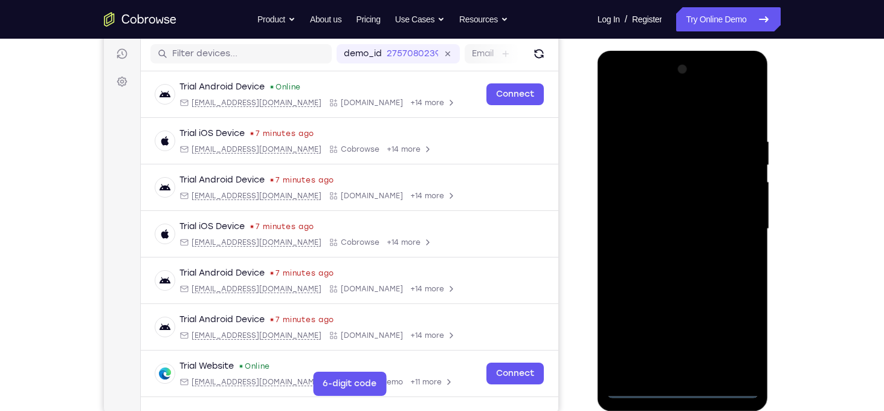
scroll to position [150, 0]
